Goal: Task Accomplishment & Management: Complete application form

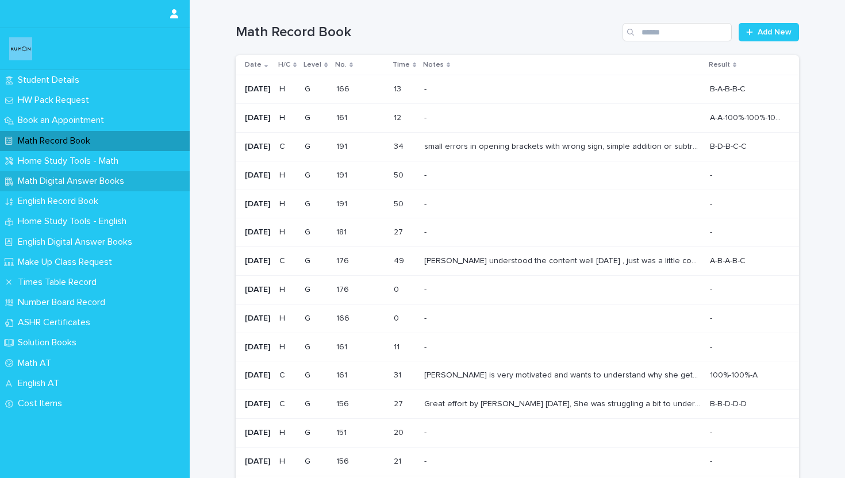
click at [85, 173] on div "Math Digital Answer Books" at bounding box center [95, 181] width 190 height 20
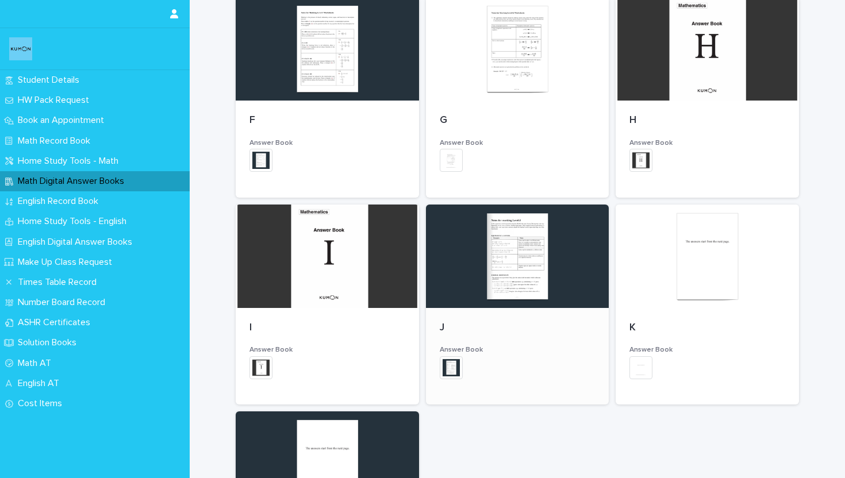
scroll to position [585, 0]
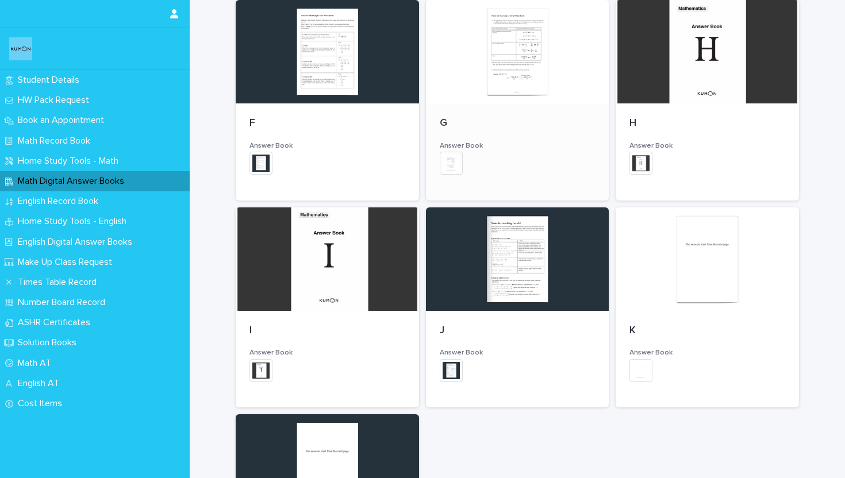
click at [473, 90] on div at bounding box center [517, 51] width 183 height 103
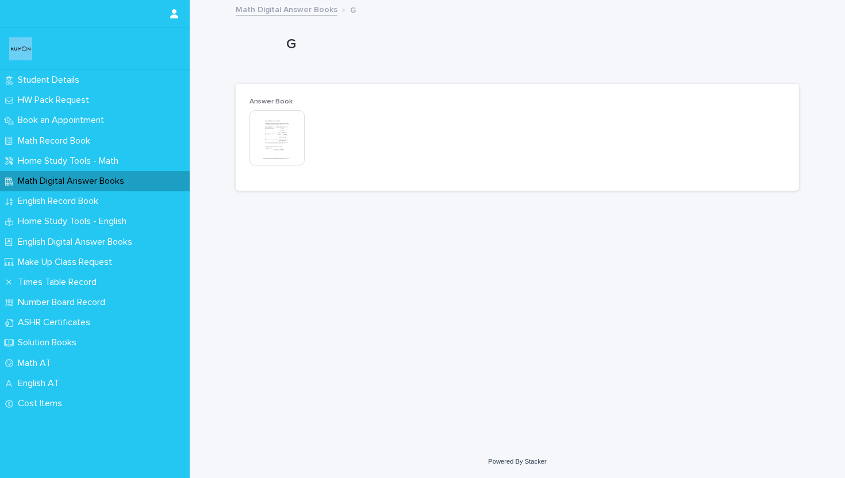
click at [266, 144] on img at bounding box center [277, 137] width 55 height 55
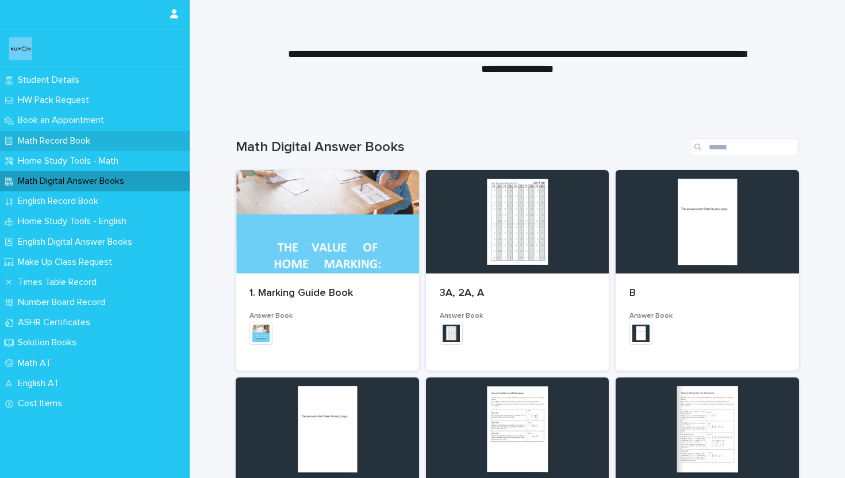
click at [74, 141] on p "Math Record Book" at bounding box center [56, 141] width 86 height 11
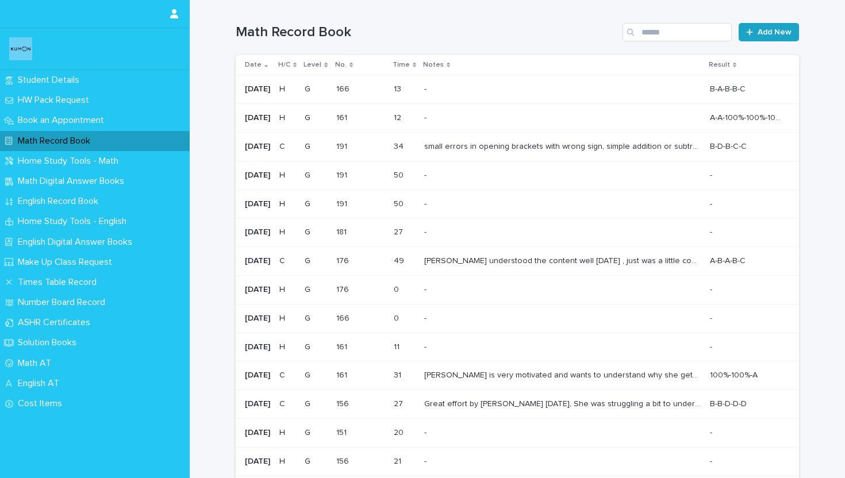
click at [751, 39] on link "Add New" at bounding box center [769, 32] width 60 height 18
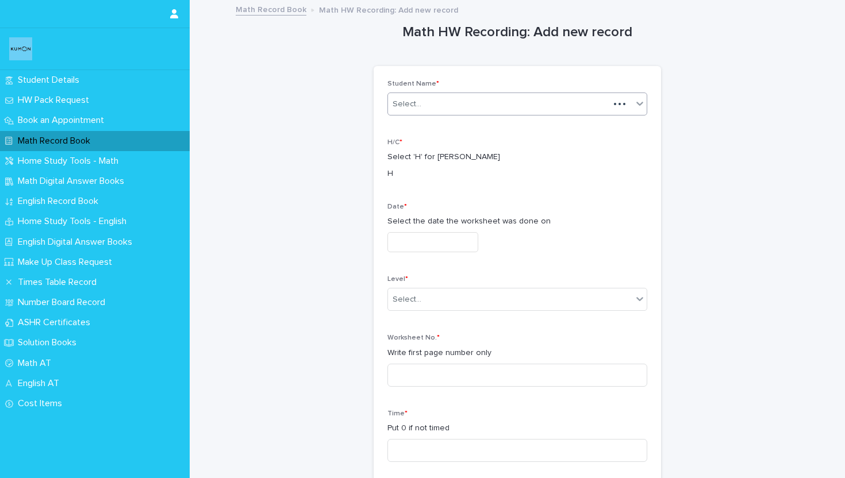
click at [455, 100] on div "Select..." at bounding box center [498, 104] width 221 height 19
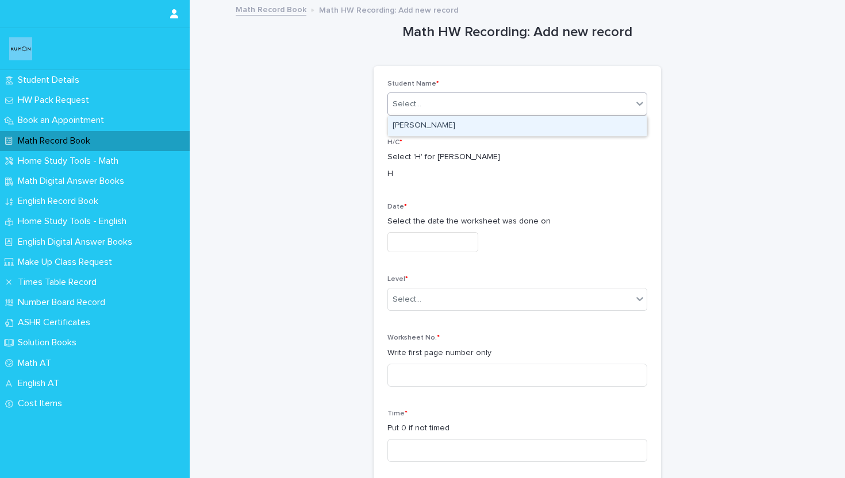
click at [440, 131] on div "[PERSON_NAME]" at bounding box center [517, 126] width 259 height 20
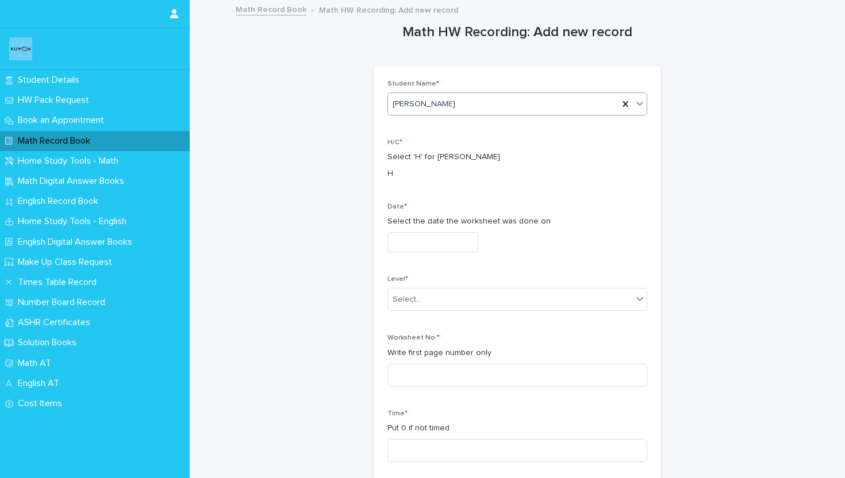
click at [430, 247] on input "text" at bounding box center [433, 242] width 91 height 20
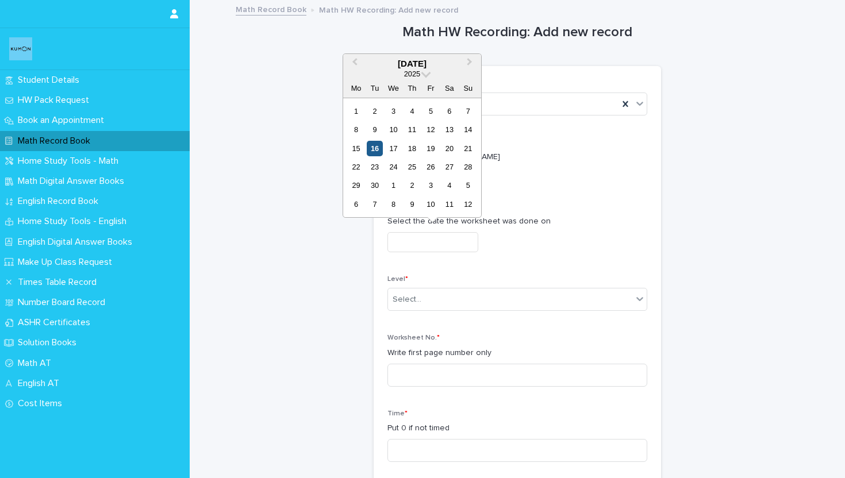
click at [378, 147] on div "16" at bounding box center [375, 149] width 16 height 16
type input "**********"
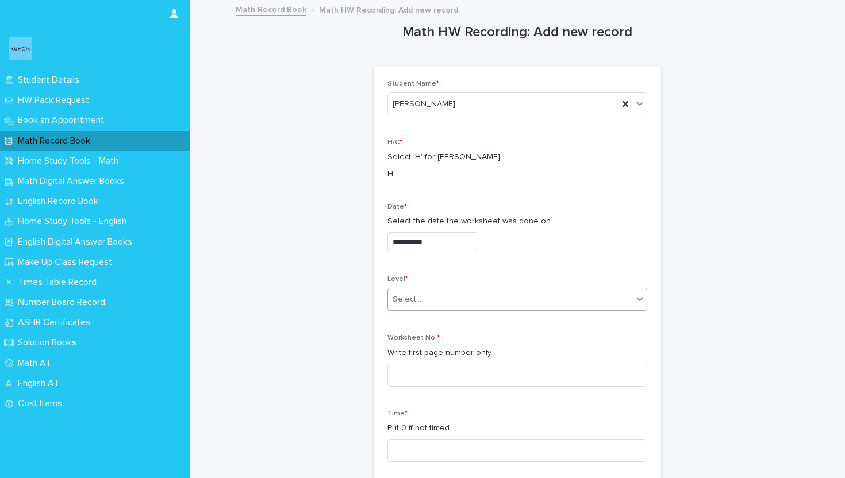
click at [423, 294] on div "Select..." at bounding box center [510, 299] width 244 height 19
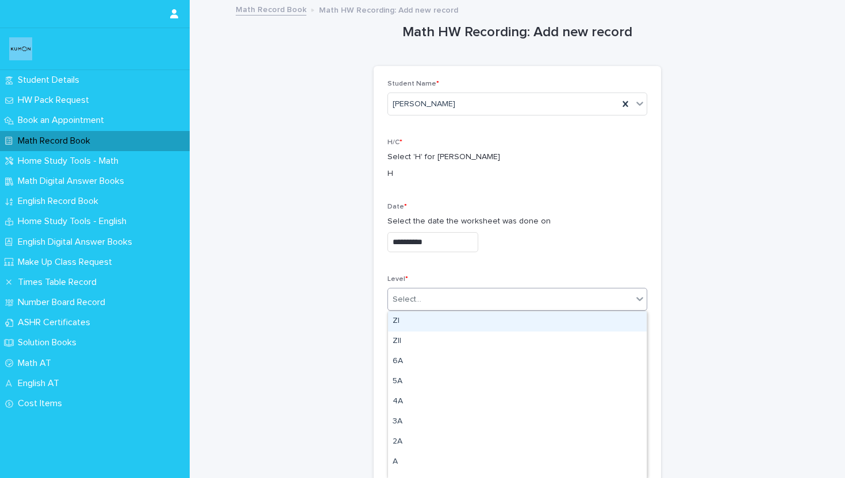
type input "*"
click at [421, 317] on div "G" at bounding box center [517, 322] width 259 height 20
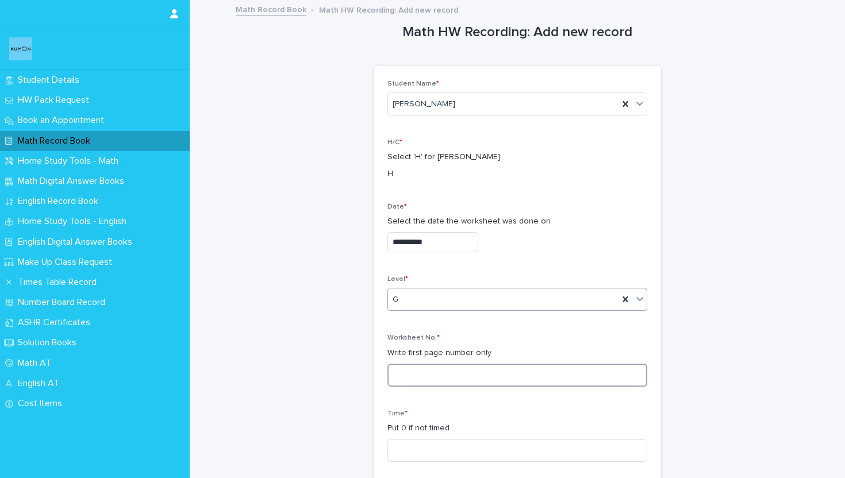
click at [412, 367] on input at bounding box center [518, 375] width 260 height 23
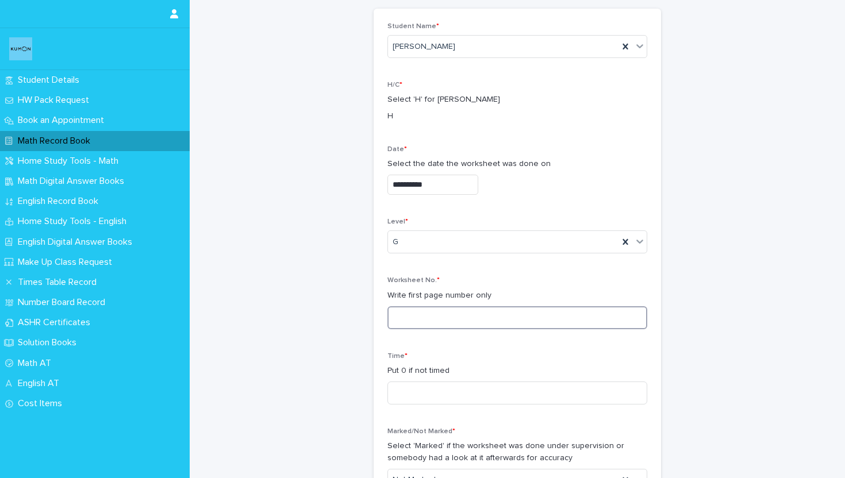
scroll to position [59, 0]
type input "***"
click at [428, 393] on input at bounding box center [518, 392] width 260 height 23
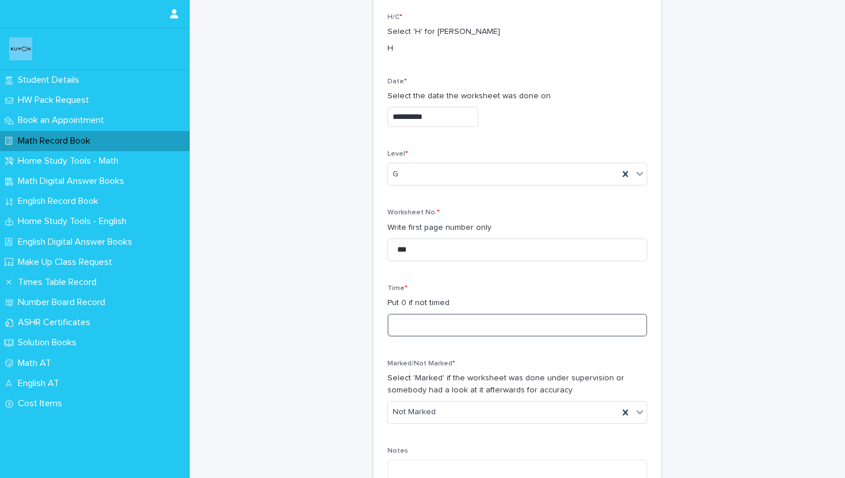
scroll to position [126, 0]
type input "**"
click at [442, 398] on div "Marked/Not Marked * Select 'Marked' if the worksheet was done under supervision…" at bounding box center [518, 396] width 260 height 74
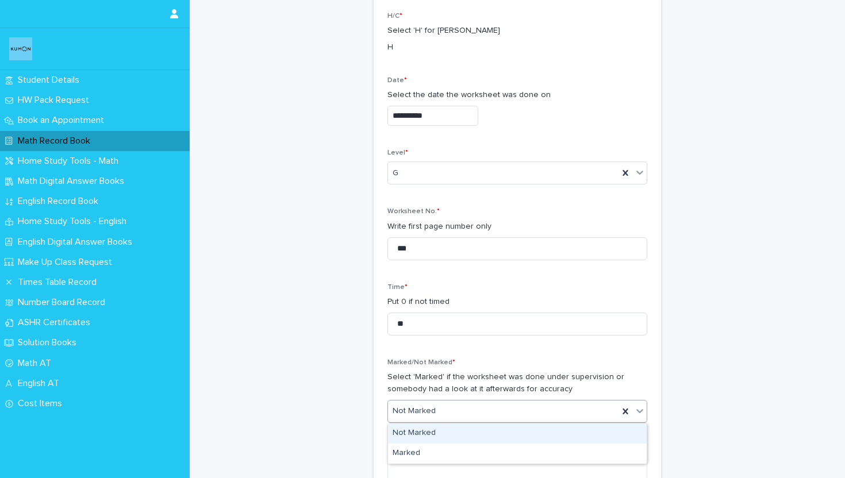
click at [438, 405] on div "Not Marked" at bounding box center [503, 411] width 231 height 19
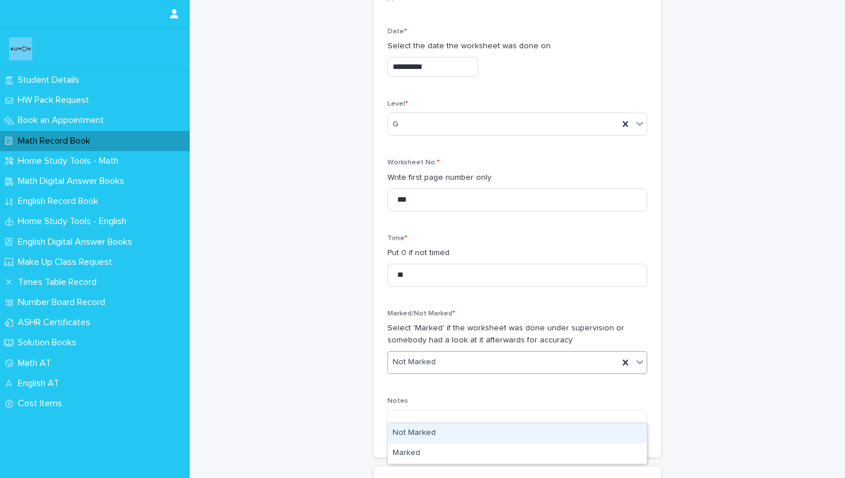
scroll to position [191, 0]
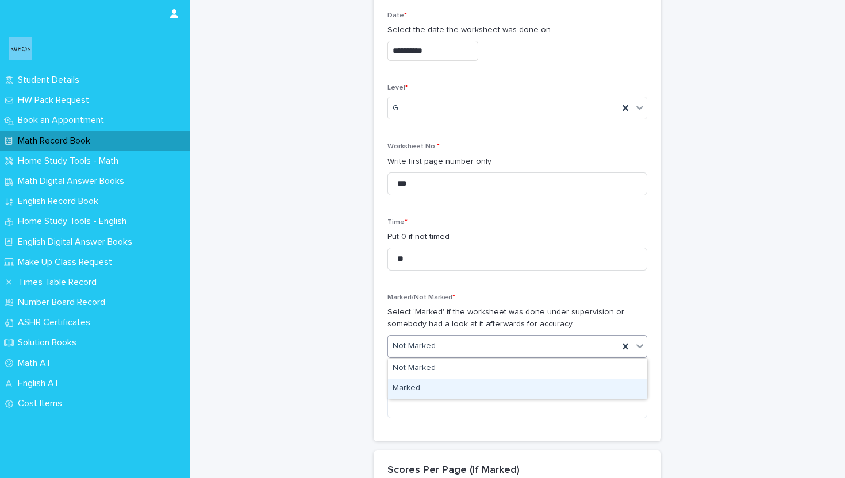
click at [427, 388] on div "Marked" at bounding box center [517, 389] width 259 height 20
click at [431, 395] on textarea at bounding box center [518, 406] width 260 height 25
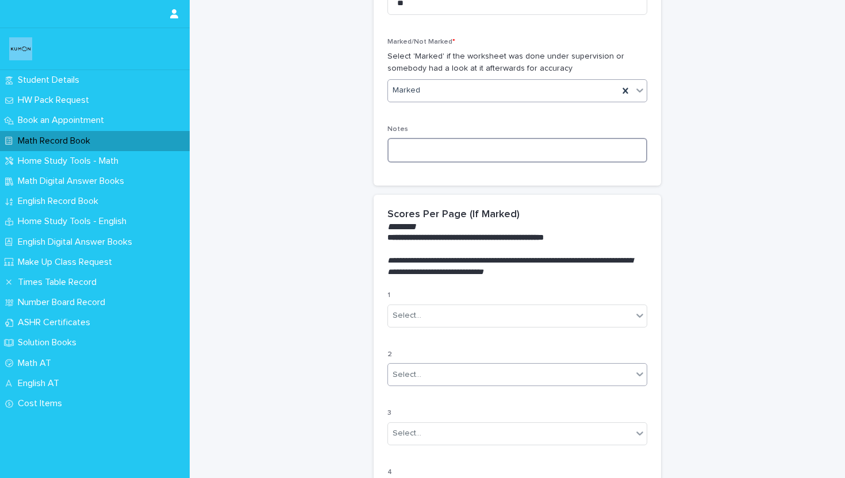
scroll to position [448, 0]
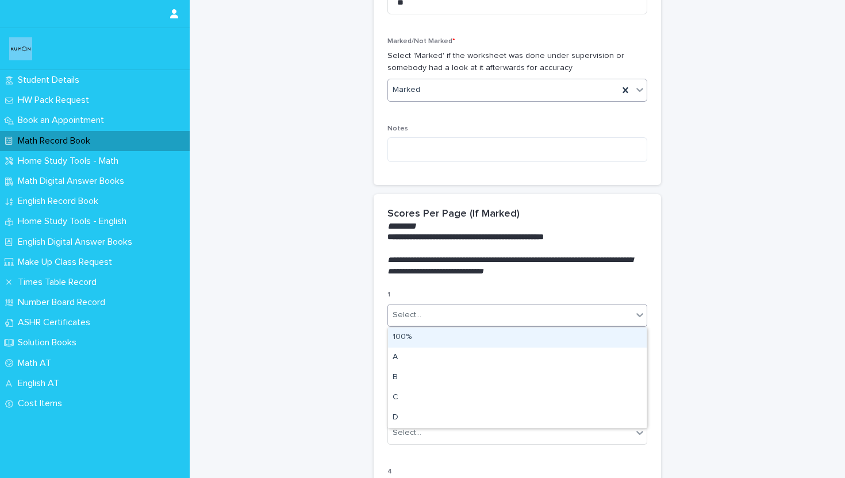
click at [435, 319] on div "Select..." at bounding box center [510, 315] width 244 height 19
click at [424, 342] on div "100%" at bounding box center [517, 338] width 259 height 20
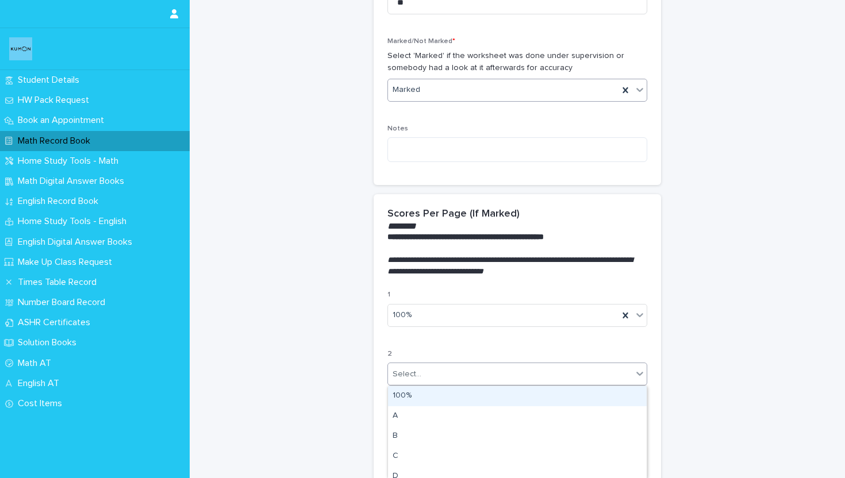
click at [420, 374] on div "Select..." at bounding box center [510, 374] width 244 height 19
click at [413, 401] on div "100%" at bounding box center [517, 396] width 259 height 20
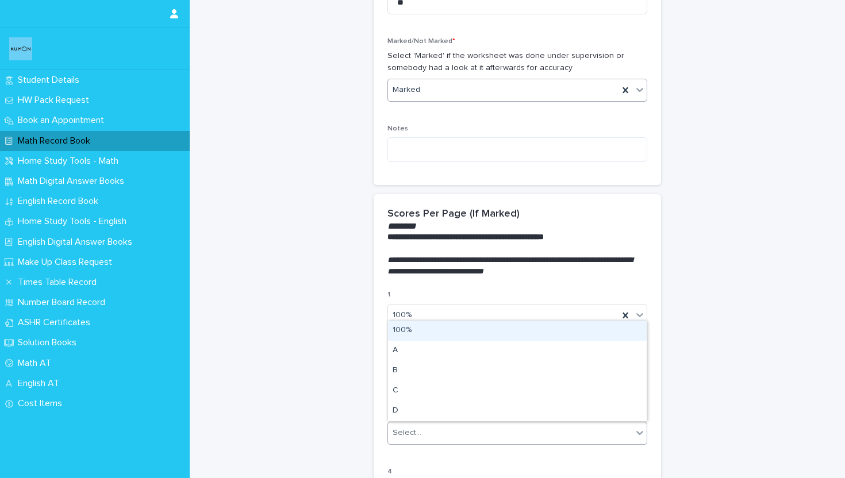
click at [411, 431] on div "Select..." at bounding box center [407, 433] width 29 height 12
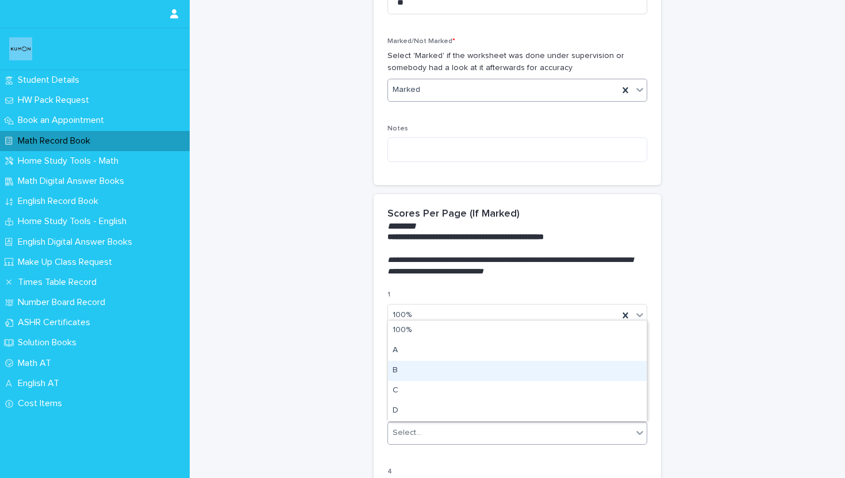
click at [416, 369] on div "B" at bounding box center [517, 371] width 259 height 20
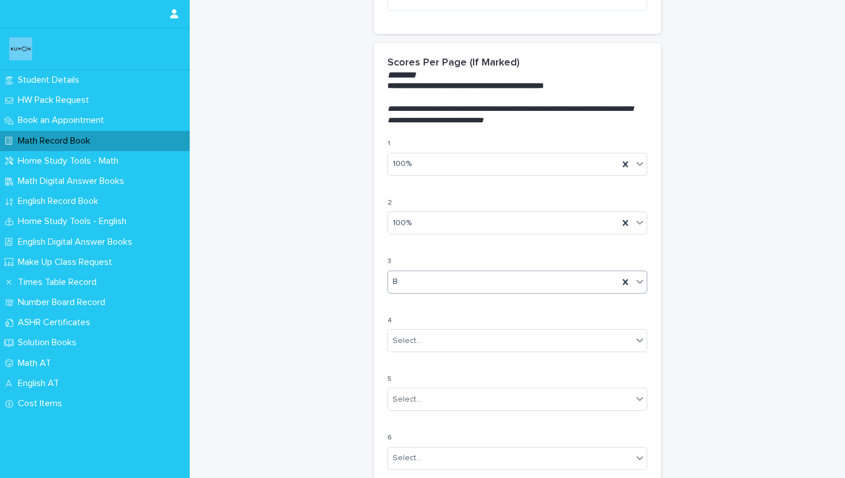
scroll to position [808, 0]
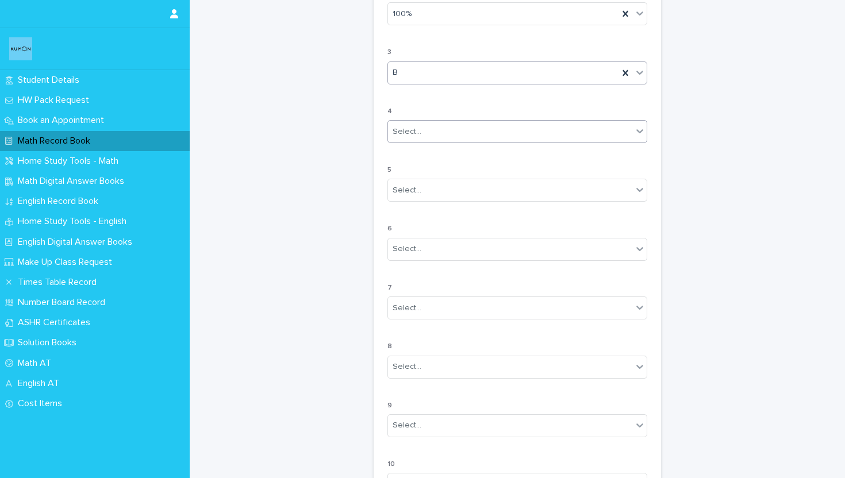
click at [424, 133] on div "Select..." at bounding box center [510, 131] width 244 height 19
drag, startPoint x: 424, startPoint y: 183, endPoint x: 420, endPoint y: 197, distance: 14.4
click at [420, 197] on div "B" at bounding box center [517, 194] width 259 height 20
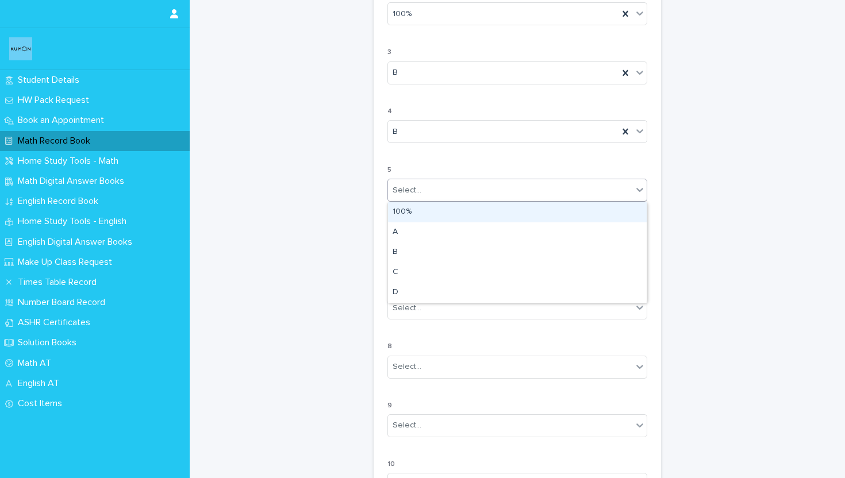
click at [423, 187] on input "text" at bounding box center [423, 191] width 1 height 10
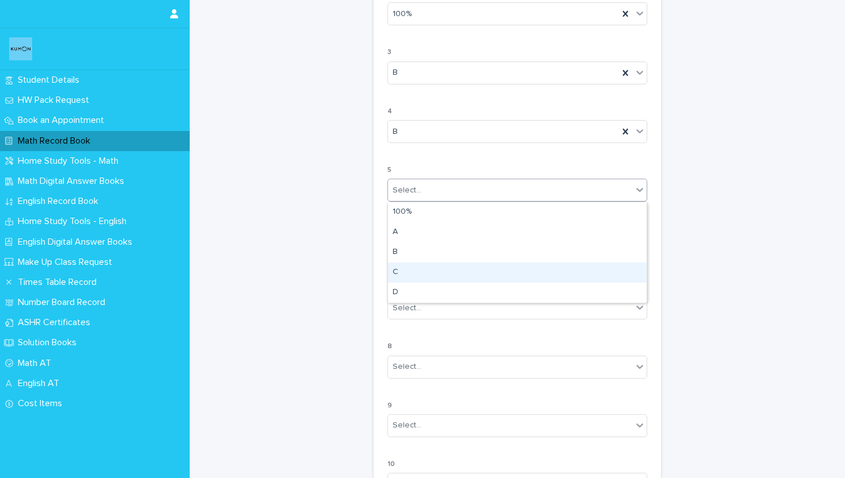
click at [409, 263] on div "C" at bounding box center [517, 273] width 259 height 20
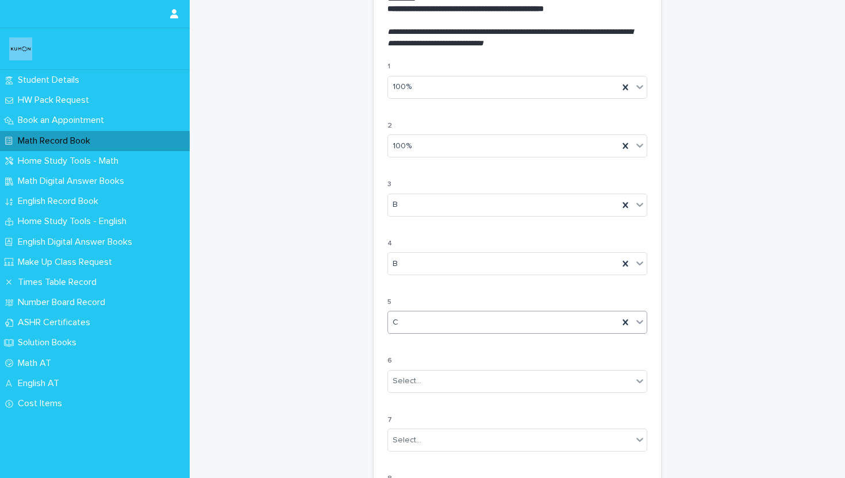
scroll to position [967, 0]
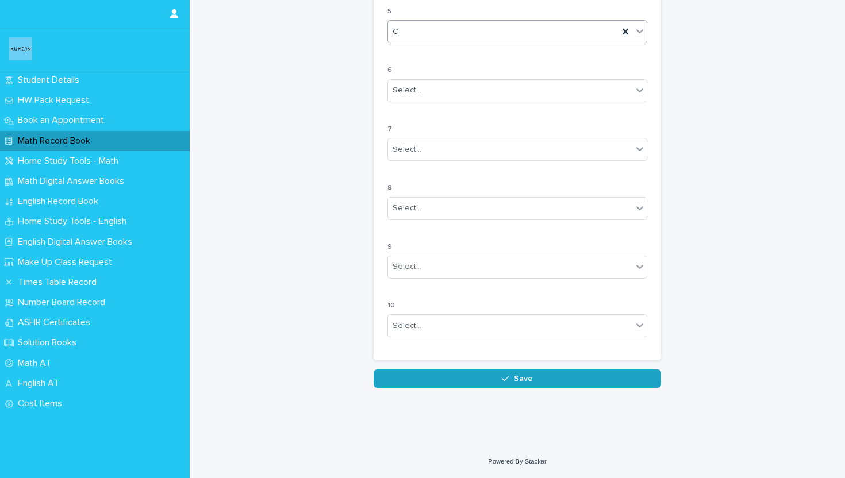
click at [531, 370] on button "Save" at bounding box center [517, 379] width 287 height 18
